Goal: Entertainment & Leisure: Consume media (video, audio)

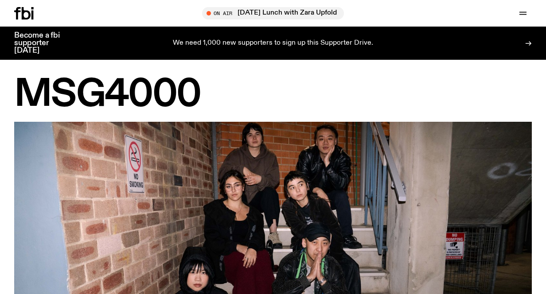
scroll to position [515, 0]
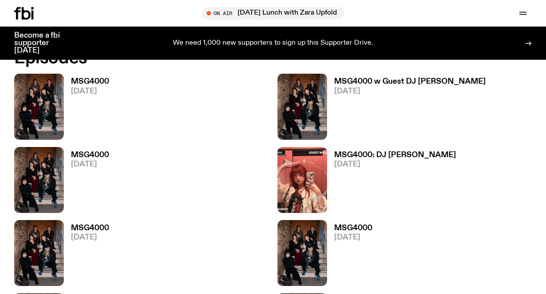
click at [381, 78] on h3 "MSG4000 w Guest DJ [PERSON_NAME]" at bounding box center [409, 82] width 151 height 8
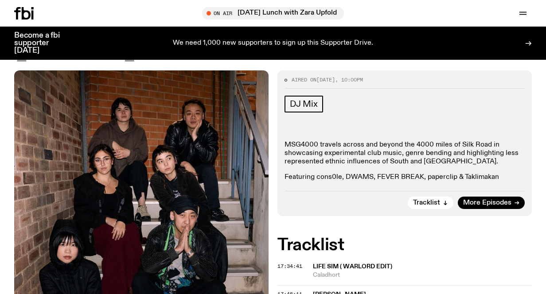
scroll to position [142, 0]
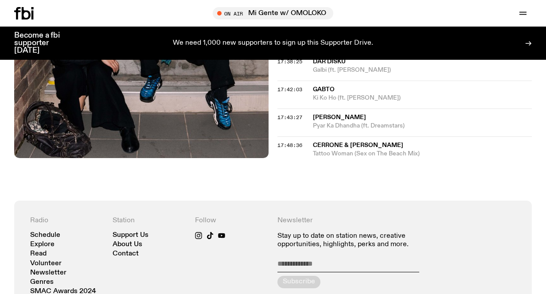
scroll to position [443, 0]
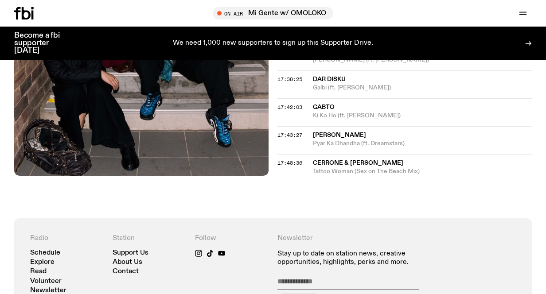
click at [378, 165] on span "Cerrone & [PERSON_NAME]" at bounding box center [358, 163] width 90 height 6
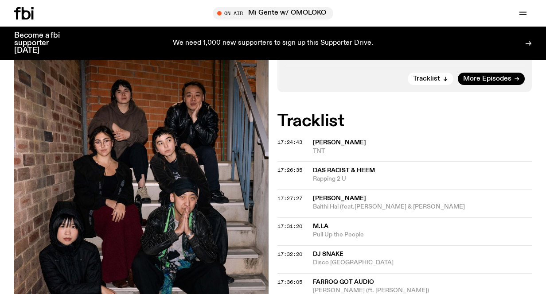
scroll to position [195, 0]
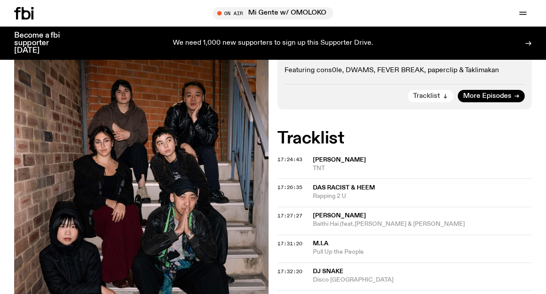
click at [442, 100] on button "Tracklist" at bounding box center [431, 96] width 46 height 12
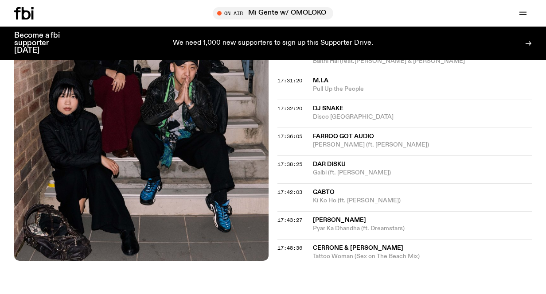
scroll to position [362, 0]
